Goal: Transaction & Acquisition: Purchase product/service

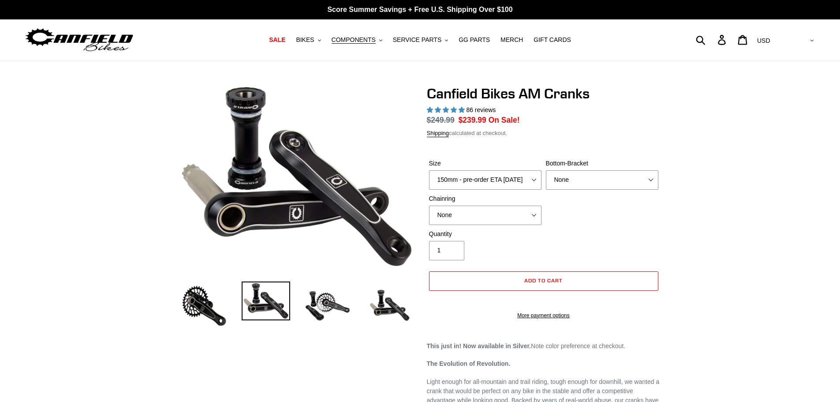
select select "155mm - pre-order ETA [DATE]"
select select "highest-rating"
select select "BSA Threaded 68/73mm"
click at [546, 170] on select "None BSA Threaded 68/73mm Press Fit PF92" at bounding box center [602, 179] width 112 height 19
click at [470, 220] on select "None 30t Round (Boost 148) 30t Oval (Boost 148) 32t Round (Boost 148) 32t Oval …" at bounding box center [485, 215] width 112 height 19
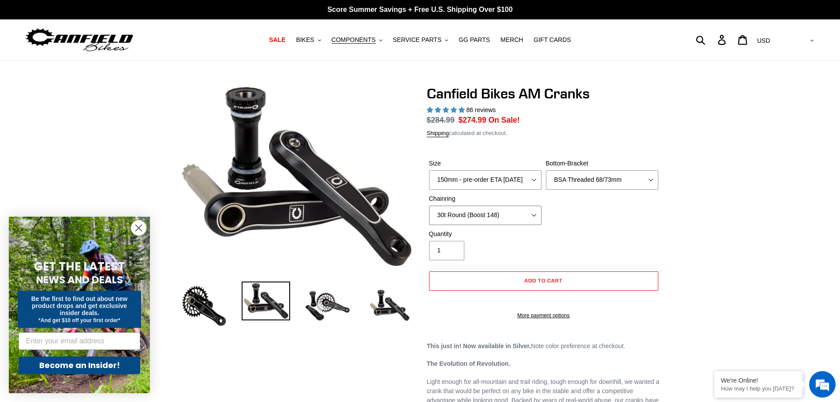
click at [429, 206] on select "None 30t Round (Boost 148) 30t Oval (Boost 148) 32t Round (Boost 148) 32t Oval …" at bounding box center [485, 215] width 112 height 19
click at [516, 213] on select "None 30t Round (Boost 148) 30t Oval (Boost 148) 32t Round (Boost 148) 32t Oval …" at bounding box center [485, 215] width 112 height 19
select select "None"
click at [429, 206] on select "None 30t Round (Boost 148) 30t Oval (Boost 148) 32t Round (Boost 148) 32t Oval …" at bounding box center [485, 215] width 112 height 19
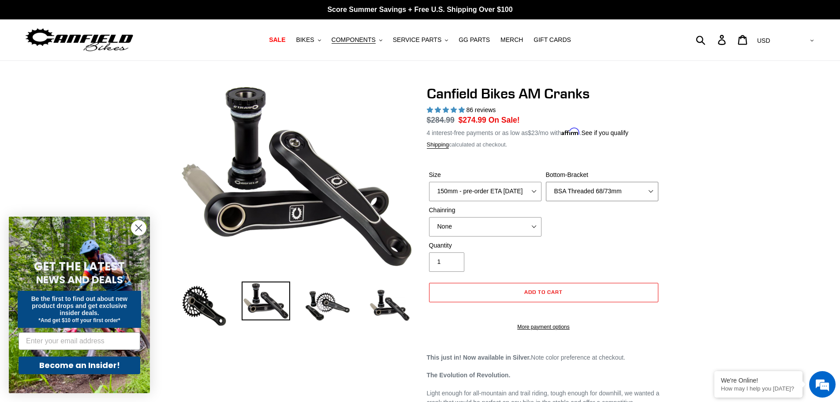
click at [608, 191] on select "None BSA Threaded 68/73mm Press Fit PF92" at bounding box center [602, 191] width 112 height 19
click at [546, 182] on select "None BSA Threaded 68/73mm Press Fit PF92" at bounding box center [602, 191] width 112 height 19
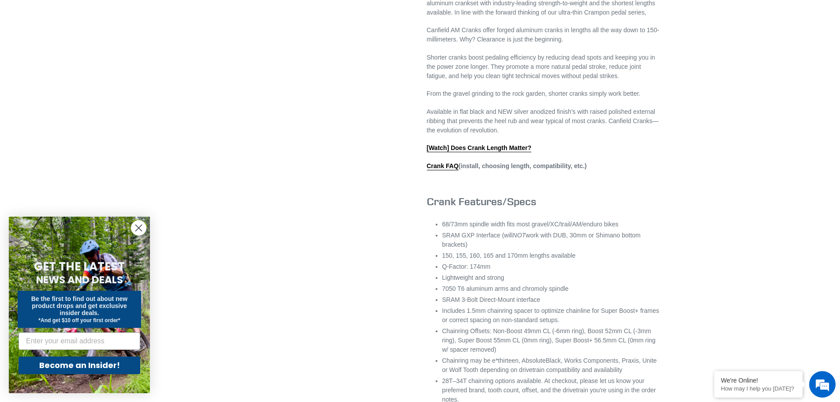
scroll to position [485, 0]
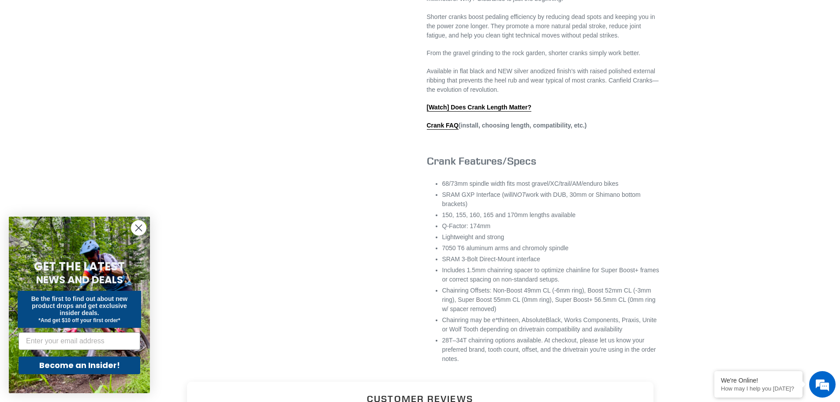
drag, startPoint x: 452, startPoint y: 203, endPoint x: 508, endPoint y: 212, distance: 55.8
click at [508, 209] on li "SRAM GXP Interface (will NOT work with DUB, 30mm or Shimano bottom brackets)" at bounding box center [551, 199] width 218 height 19
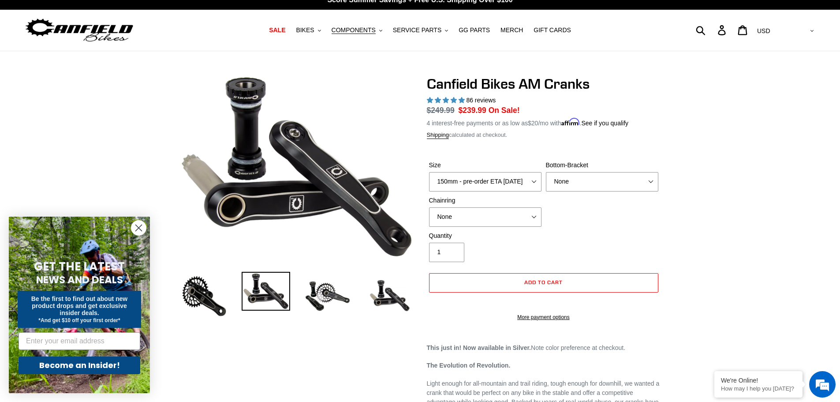
scroll to position [0, 0]
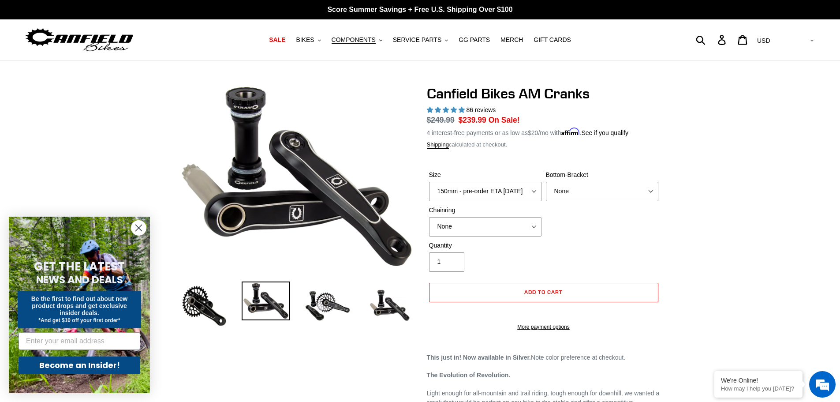
click at [624, 190] on select "None BSA Threaded 68/73mm Press Fit PF92" at bounding box center [602, 191] width 112 height 19
select select "BSA Threaded 68/73mm"
click at [546, 182] on select "None BSA Threaded 68/73mm Press Fit PF92" at bounding box center [602, 191] width 112 height 19
click at [628, 195] on select "None BSA Threaded 68/73mm Press Fit PF92" at bounding box center [602, 191] width 112 height 19
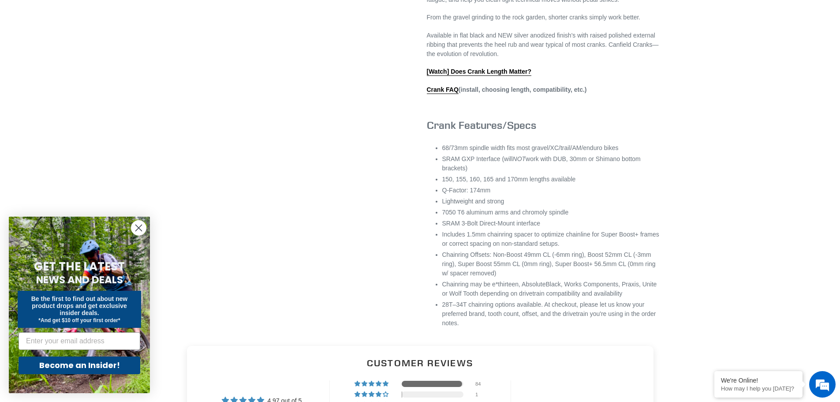
scroll to position [529, 0]
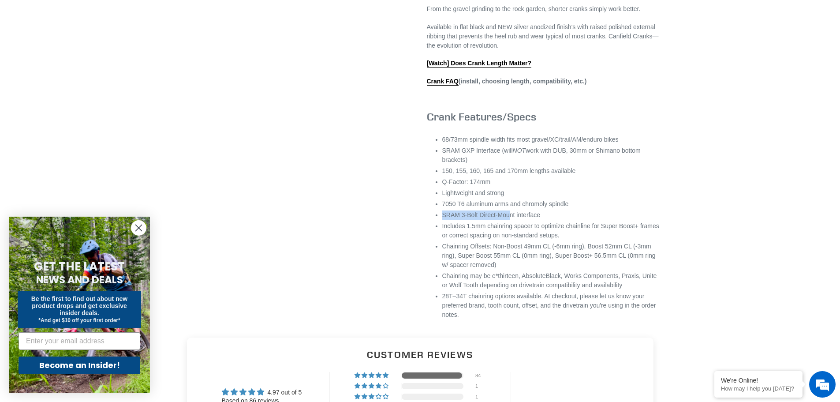
drag, startPoint x: 443, startPoint y: 226, endPoint x: 509, endPoint y: 224, distance: 66.2
click at [509, 220] on li "SRAM 3-Bolt Direct-Mount interface" at bounding box center [551, 214] width 218 height 9
drag, startPoint x: 557, startPoint y: 223, endPoint x: 454, endPoint y: 221, distance: 103.6
click at [454, 220] on li "SRAM 3-Bolt Direct-Mount interface" at bounding box center [551, 214] width 218 height 9
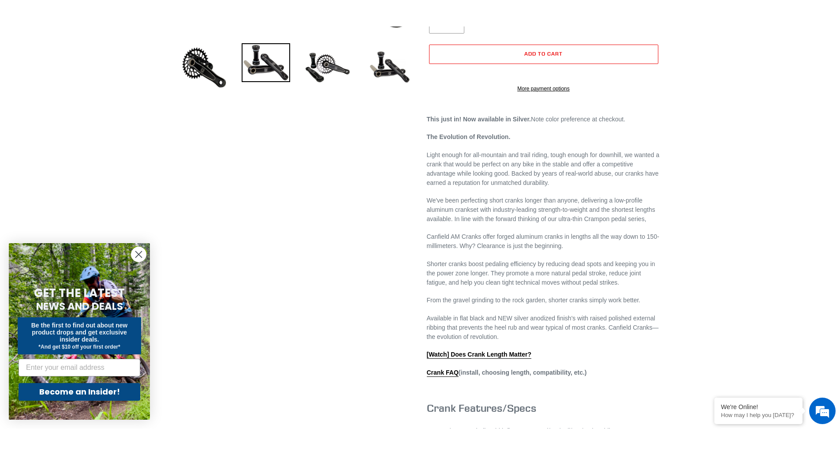
scroll to position [44, 0]
